Goal: Find specific page/section: Find specific page/section

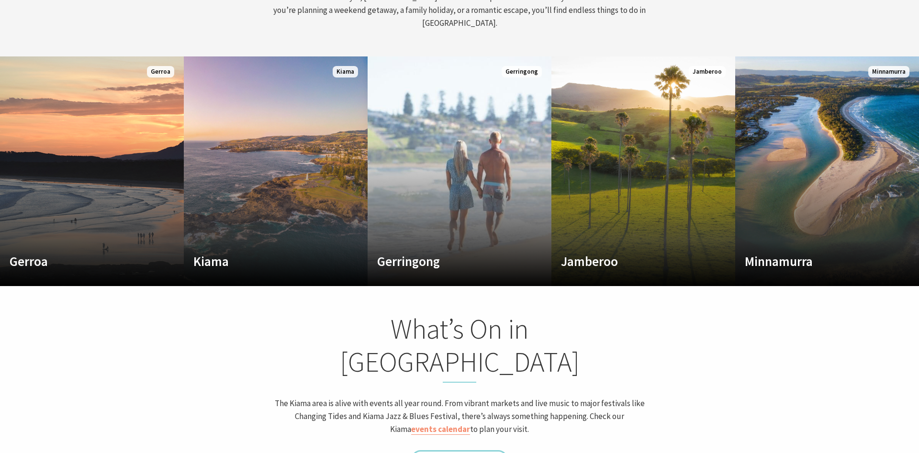
scroll to position [537, 0]
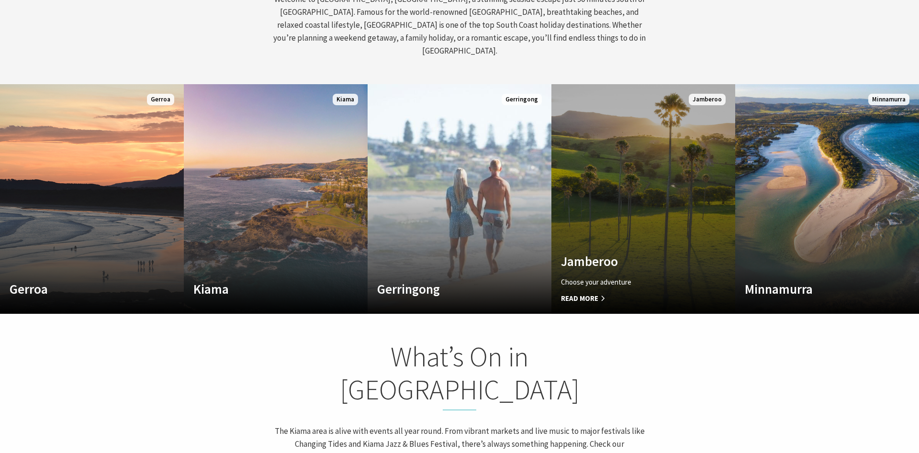
click at [639, 293] on span "Read More" at bounding box center [629, 298] width 137 height 11
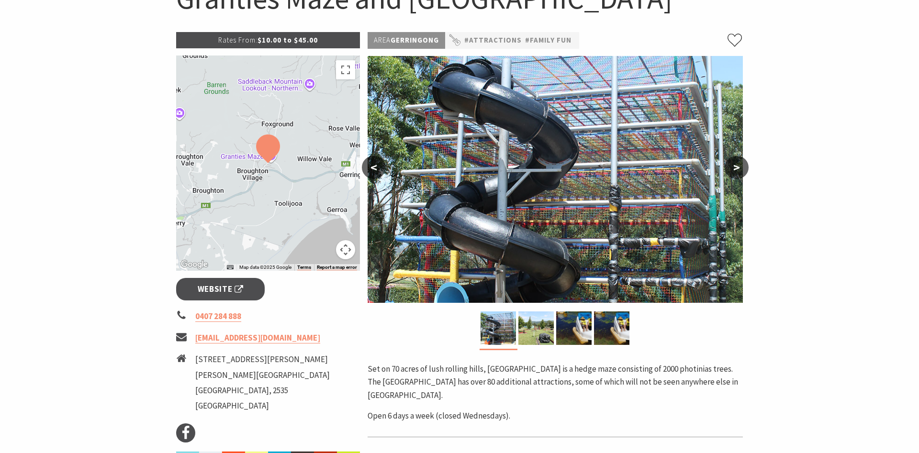
scroll to position [195, 0]
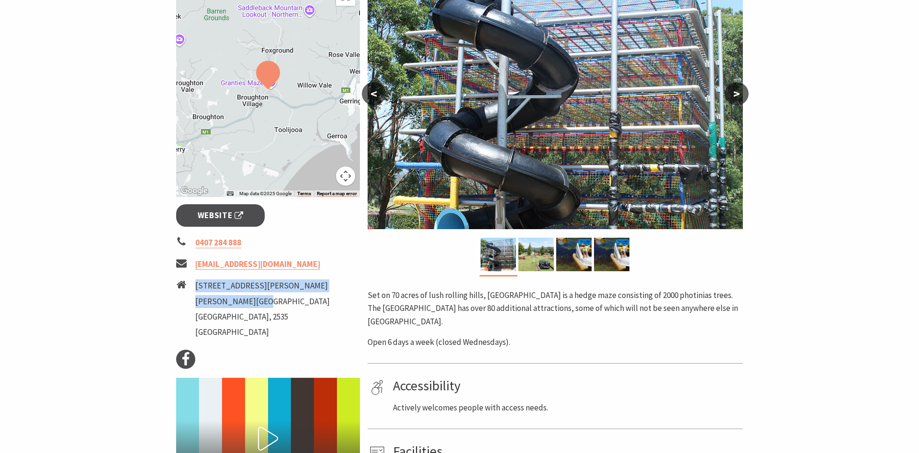
drag, startPoint x: 196, startPoint y: 285, endPoint x: 261, endPoint y: 301, distance: 67.0
click at [261, 301] on ul "[STREET_ADDRESS][PERSON_NAME][PERSON_NAME]" at bounding box center [262, 311] width 135 height 62
